Goal: Information Seeking & Learning: Learn about a topic

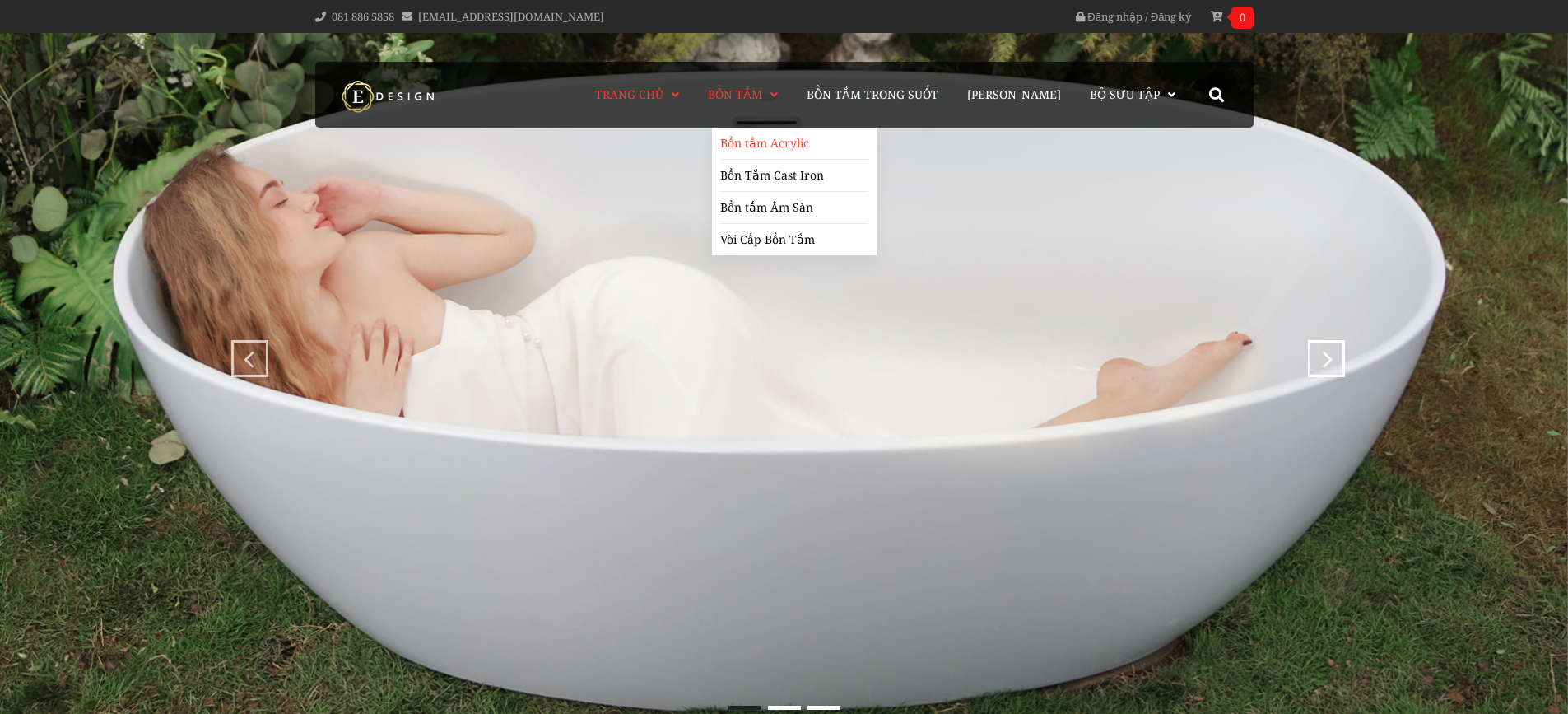
click at [793, 148] on link "Bồn tắm Acrylic" at bounding box center [794, 143] width 149 height 32
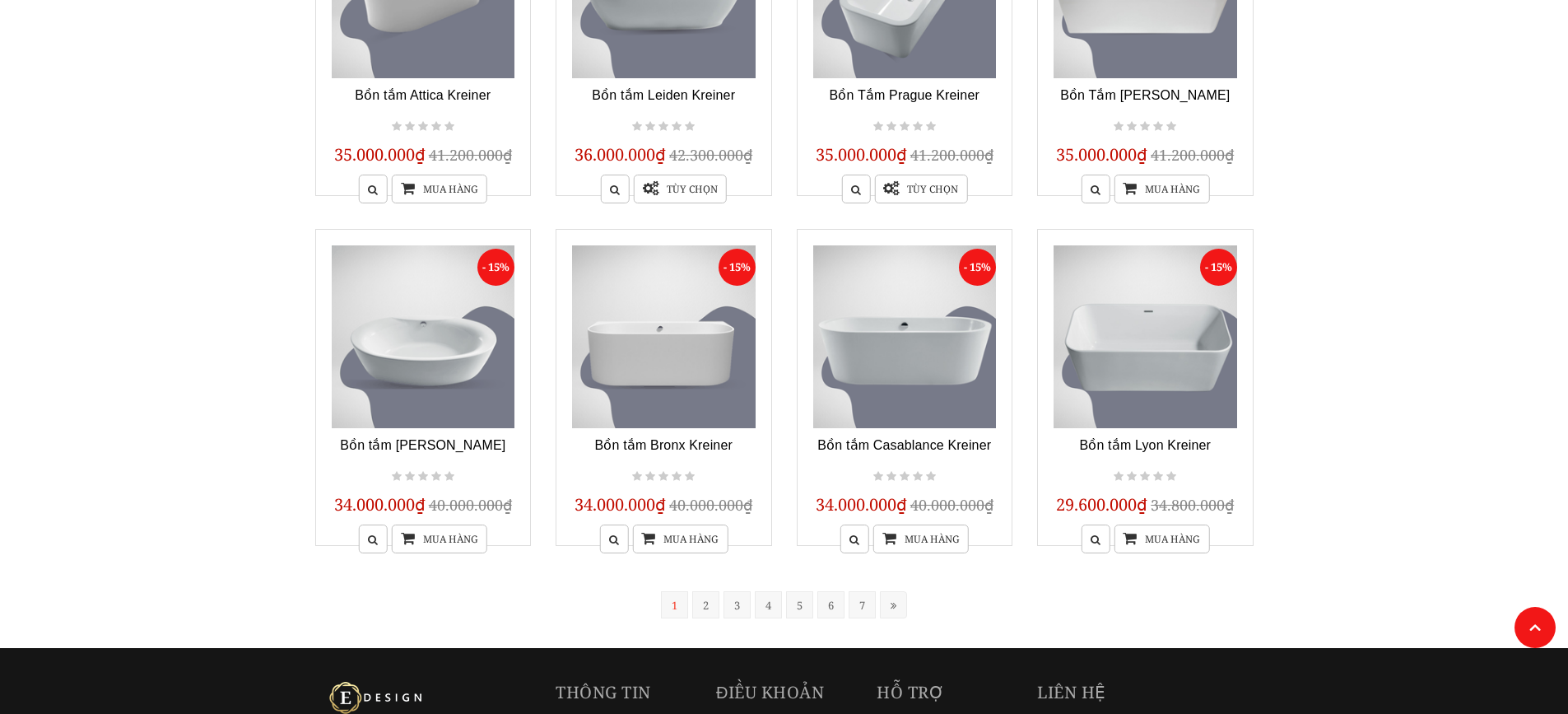
scroll to position [1235, 0]
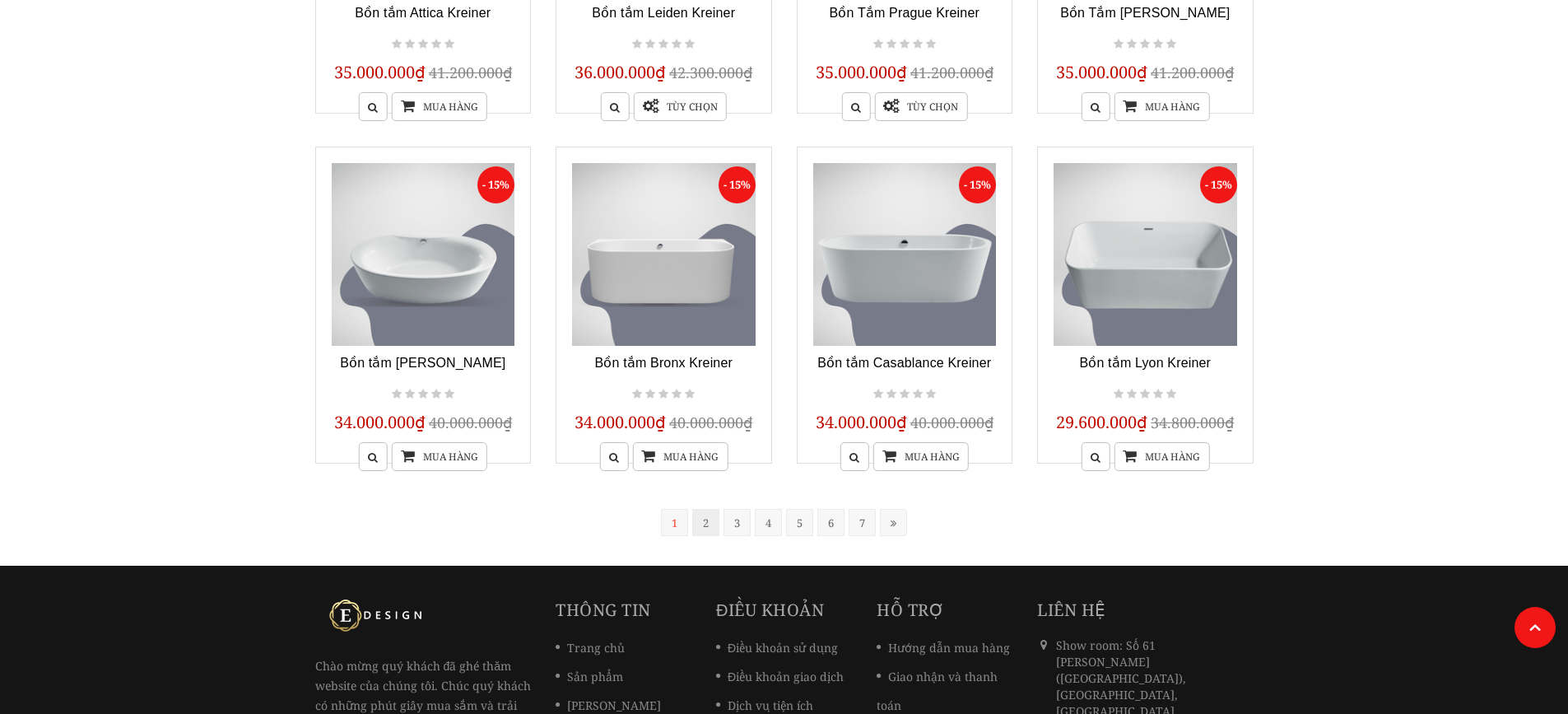
click at [705, 513] on link "2" at bounding box center [706, 523] width 27 height 27
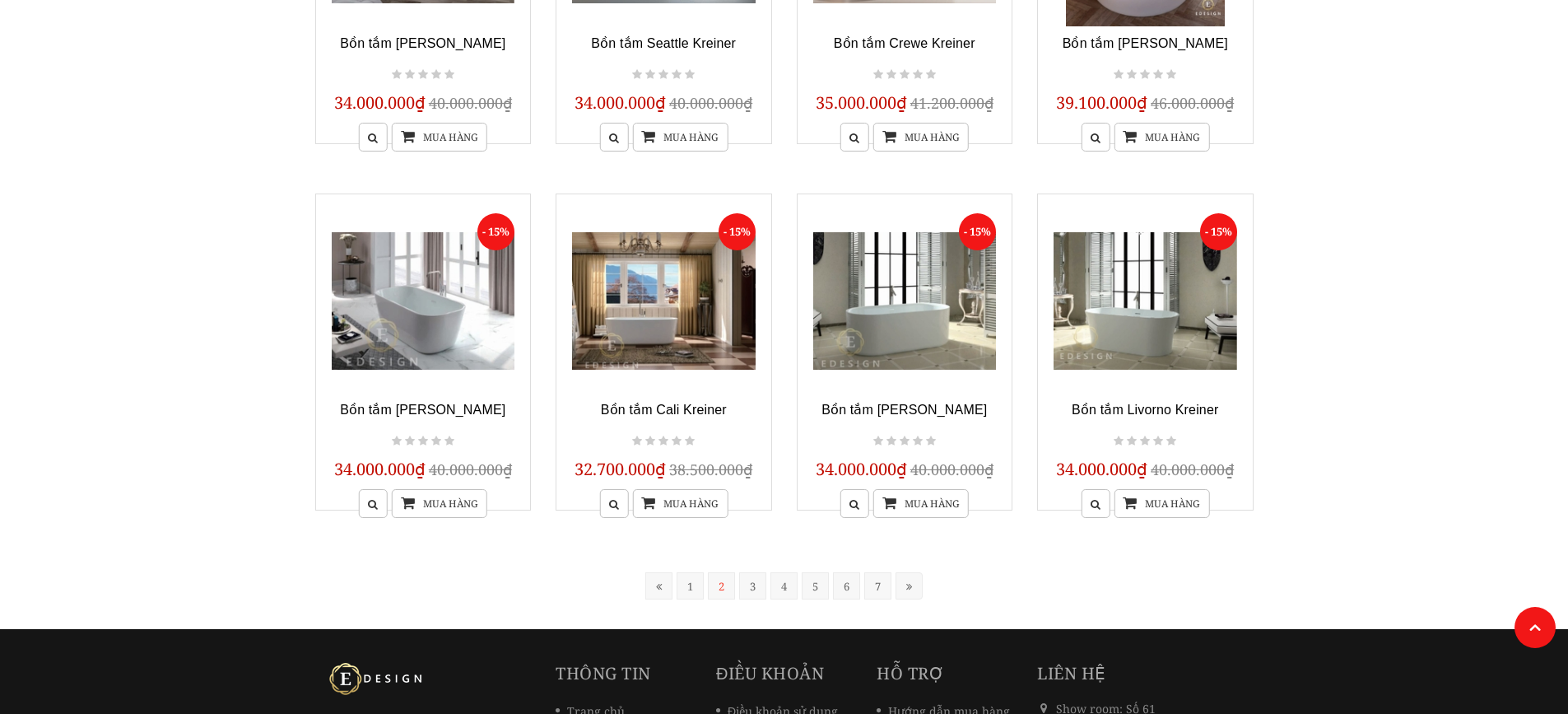
scroll to position [1402, 0]
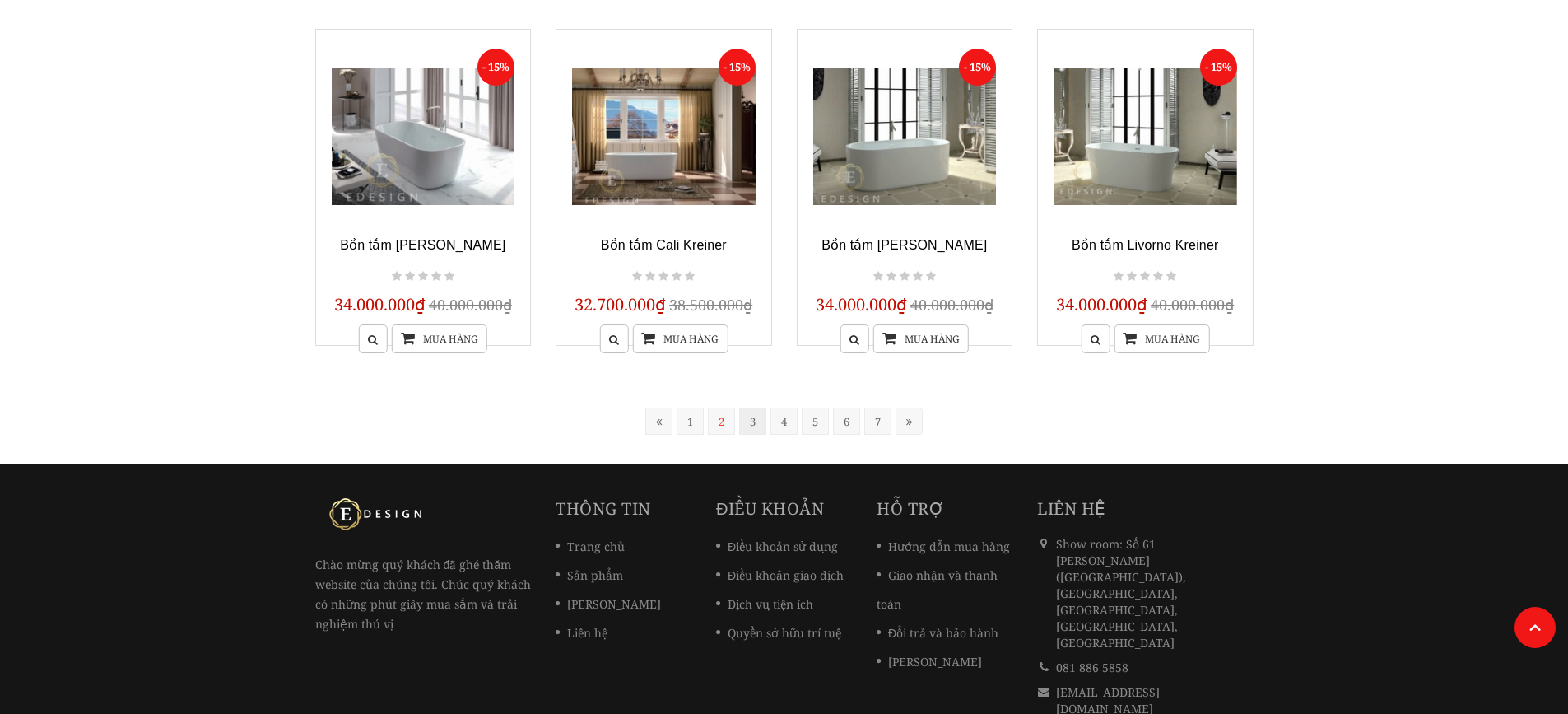
click at [749, 416] on link "3" at bounding box center [753, 421] width 27 height 27
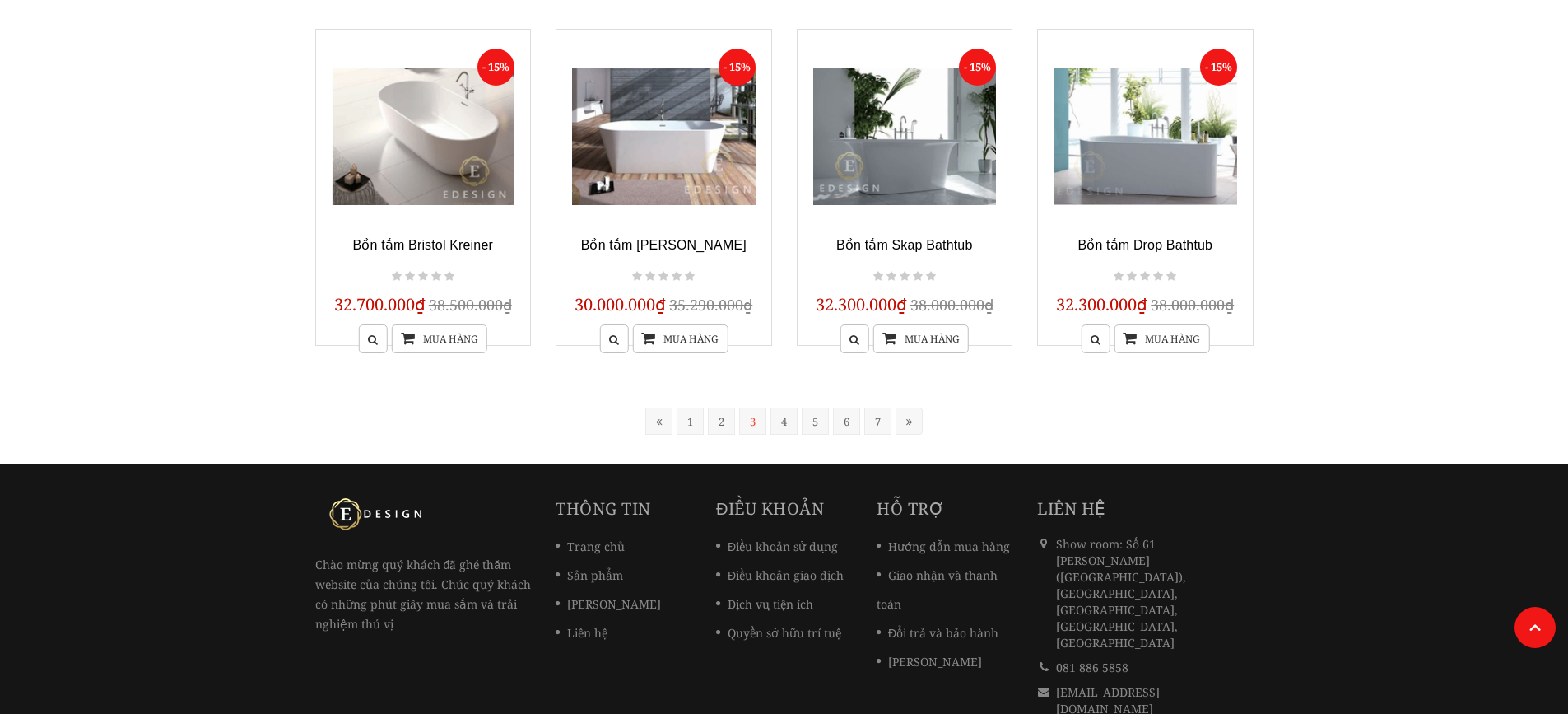
scroll to position [1461, 0]
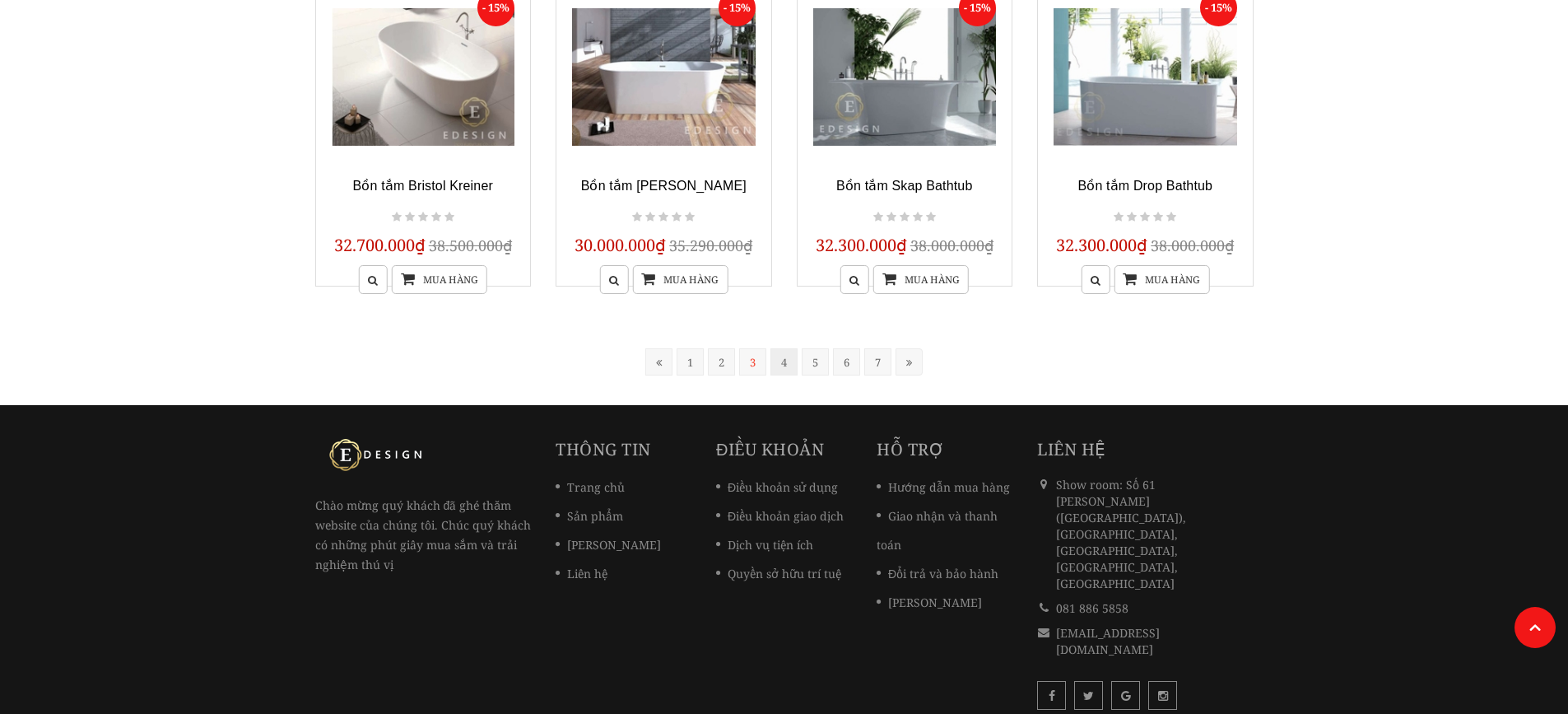
click at [781, 354] on link "4" at bounding box center [784, 362] width 27 height 27
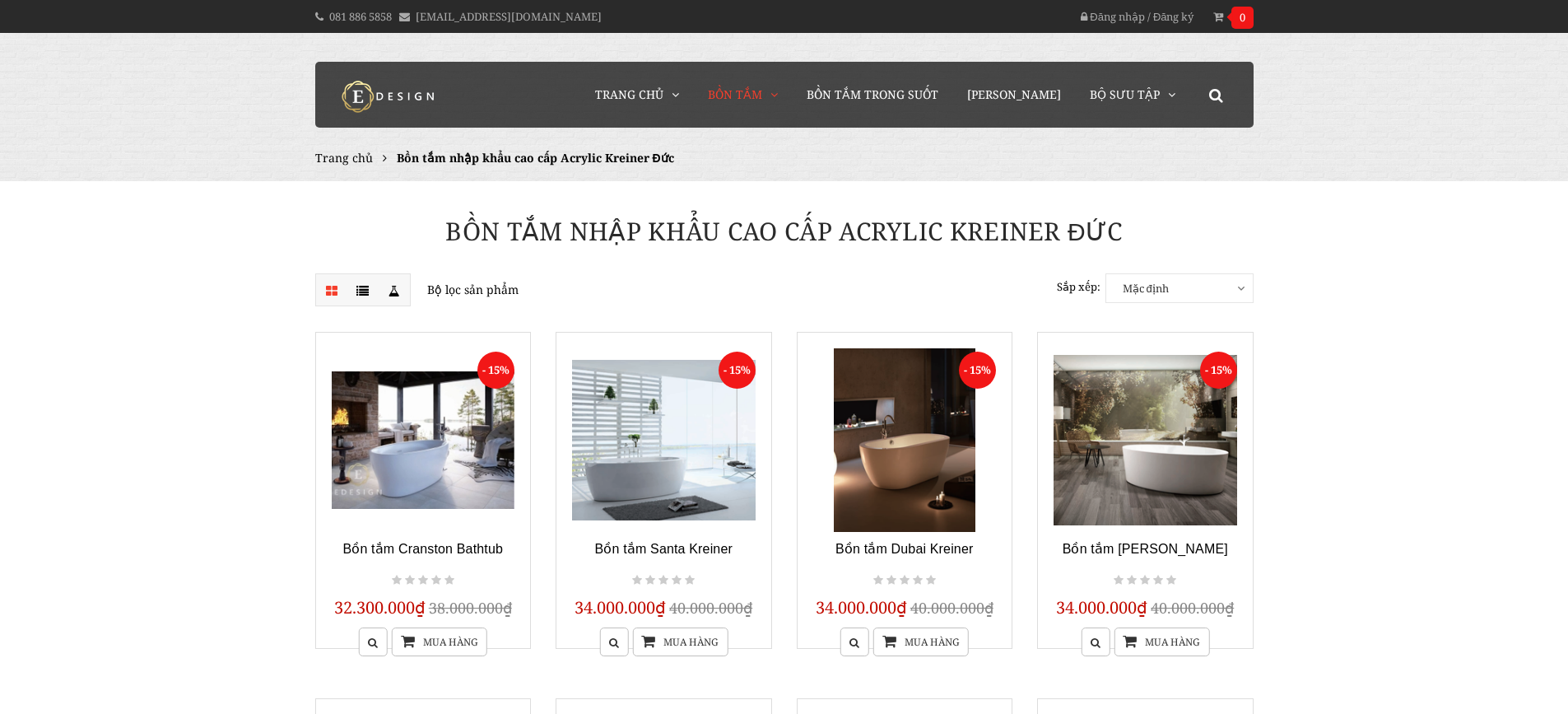
click at [328, 155] on span "Trang chủ" at bounding box center [343, 157] width 57 height 15
